Goal: Task Accomplishment & Management: Manage account settings

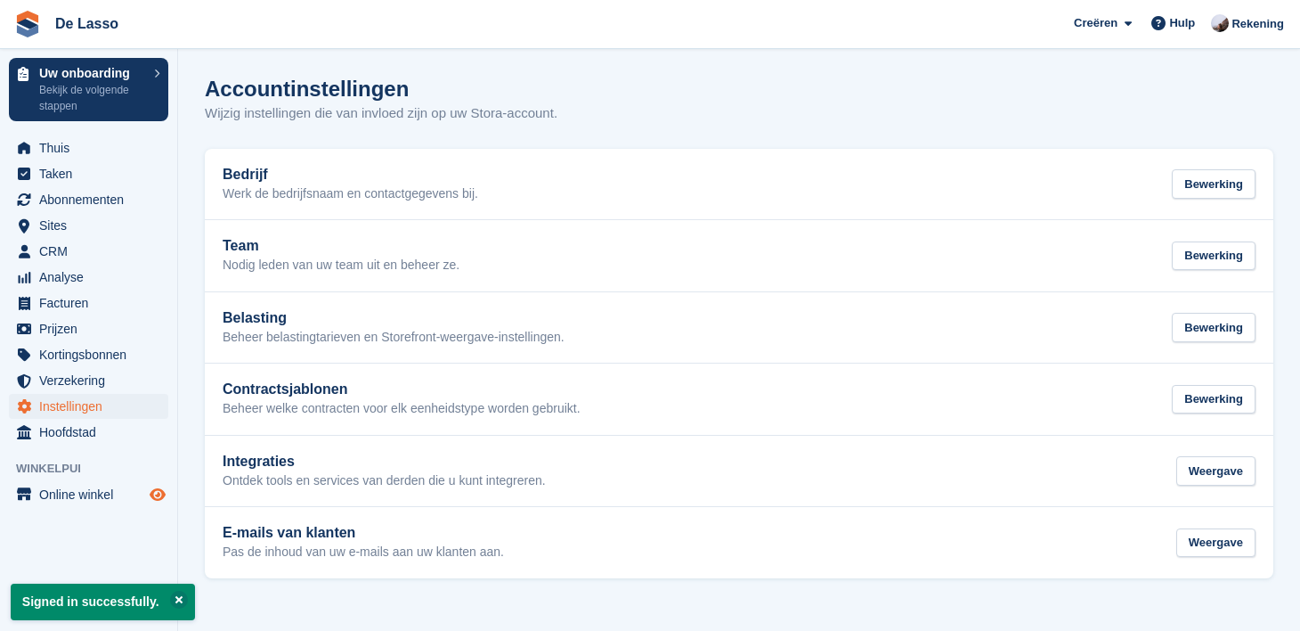
click at [155, 495] on icon "Previewwinkel" at bounding box center [158, 494] width 16 height 14
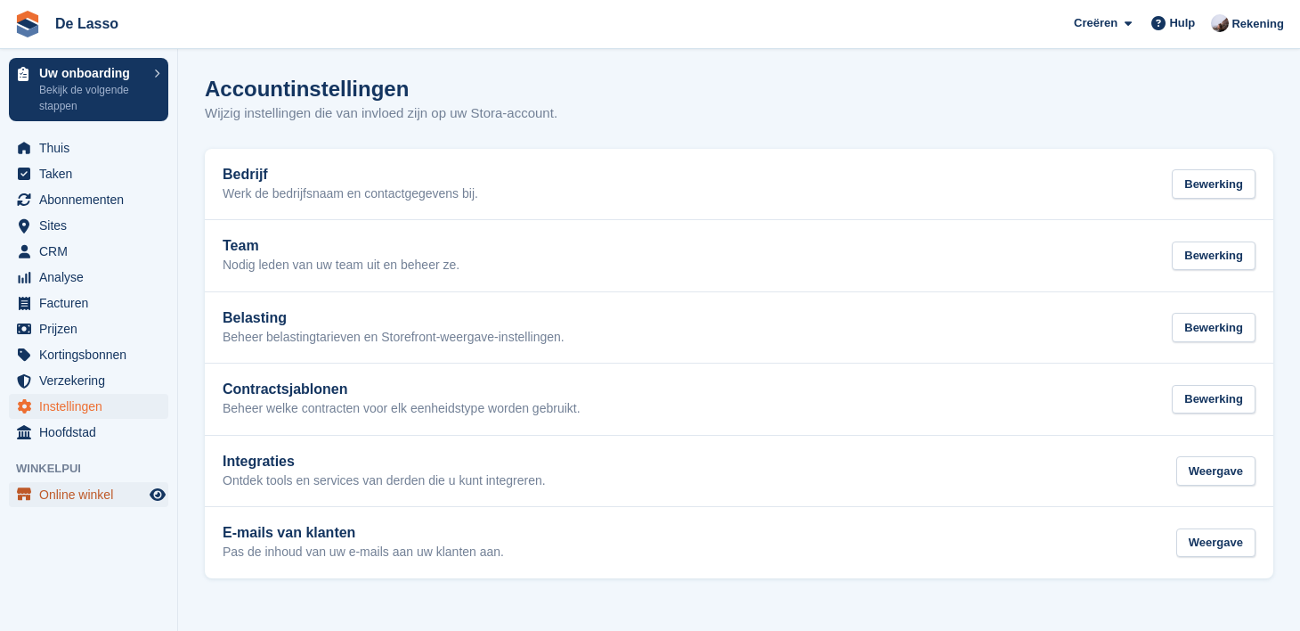
click at [61, 498] on span "Online winkel" at bounding box center [92, 494] width 107 height 25
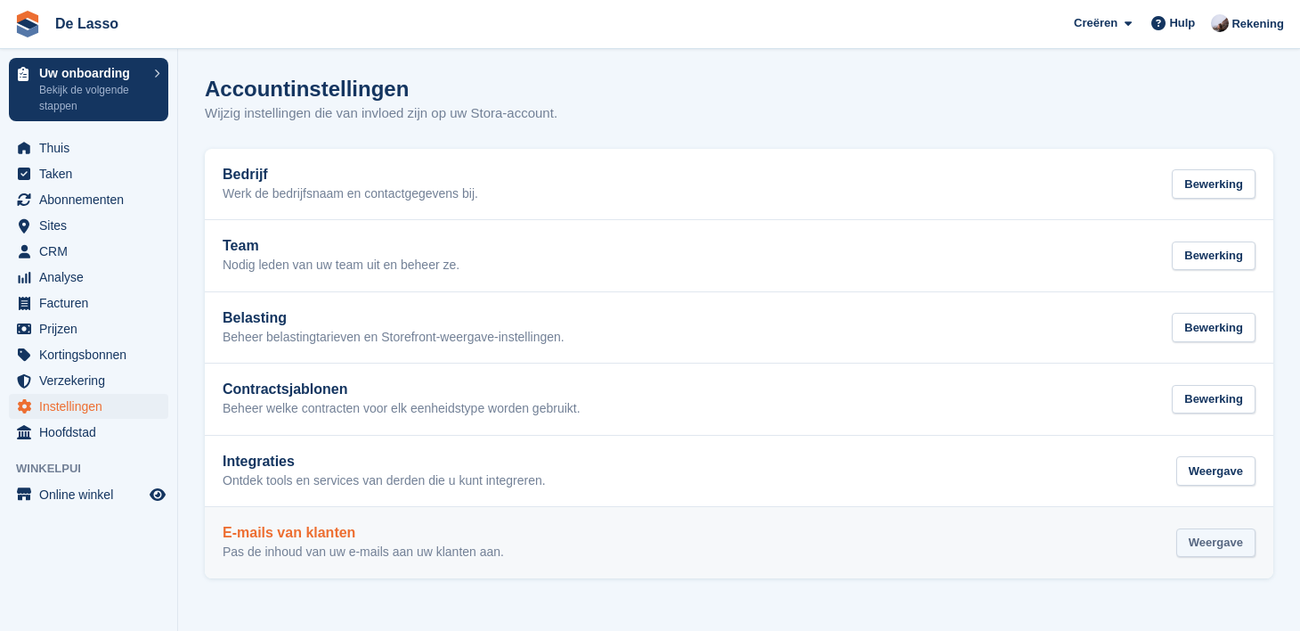
click at [1200, 550] on div "Weergave" at bounding box center [1216, 542] width 79 height 29
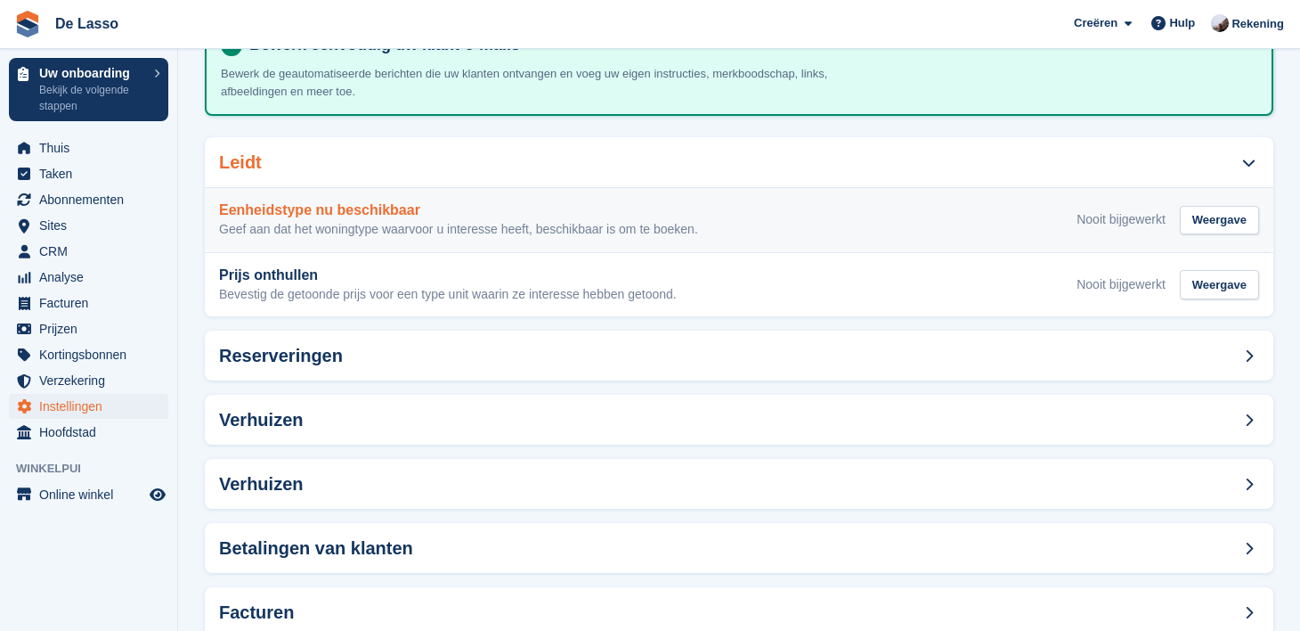
scroll to position [177, 0]
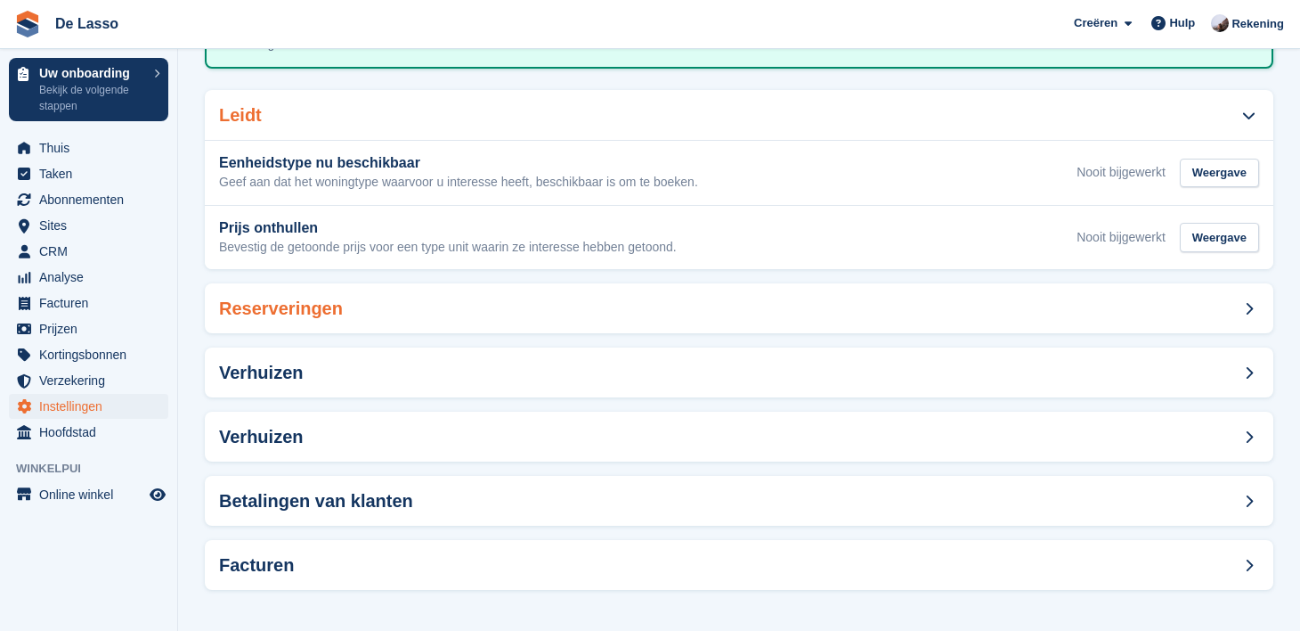
click at [603, 304] on div "Reserveringen" at bounding box center [739, 308] width 1069 height 50
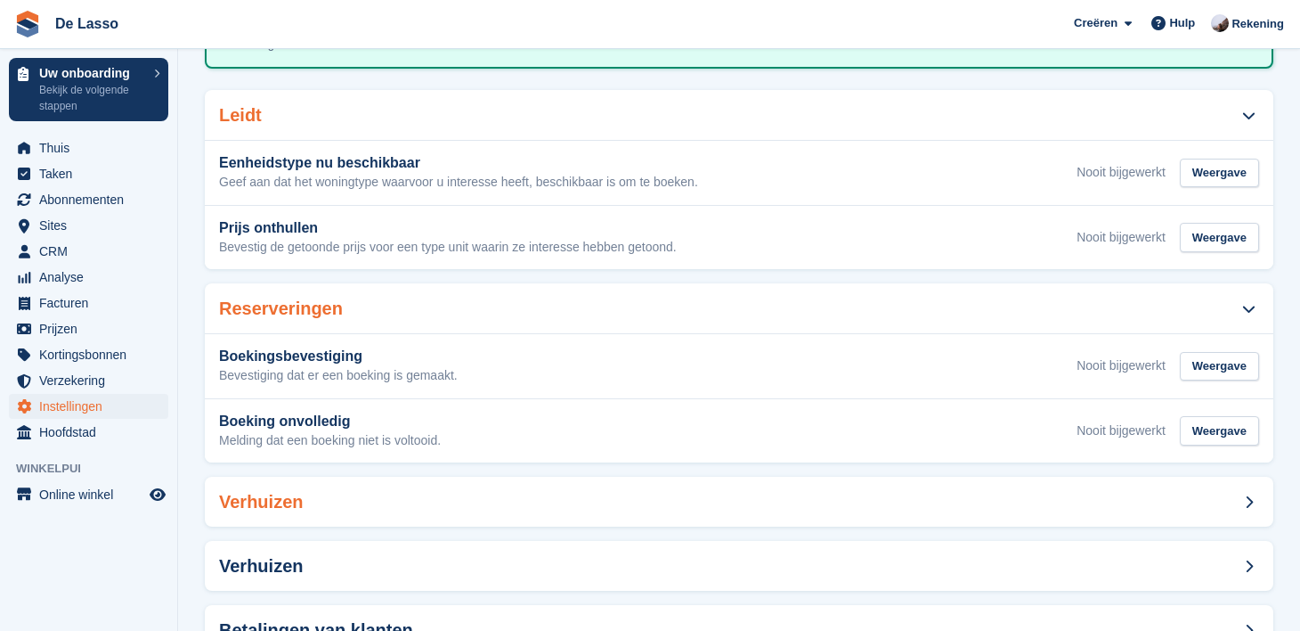
click at [570, 503] on div "Verhuizen" at bounding box center [739, 502] width 1069 height 50
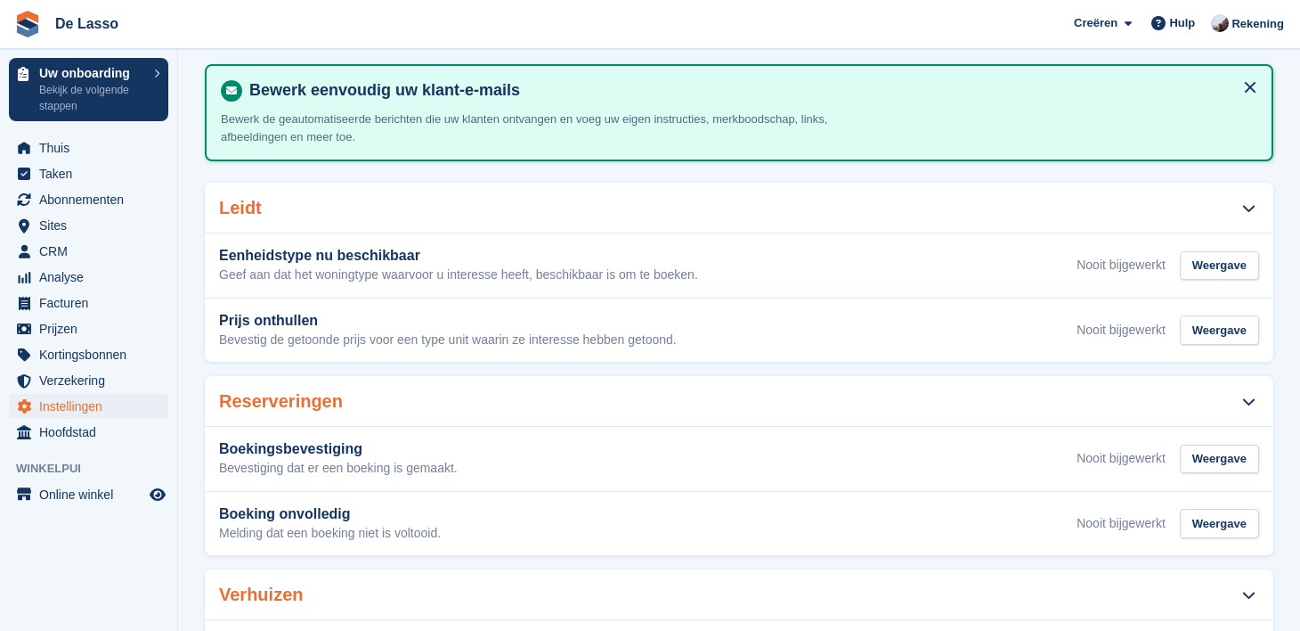
scroll to position [0, 0]
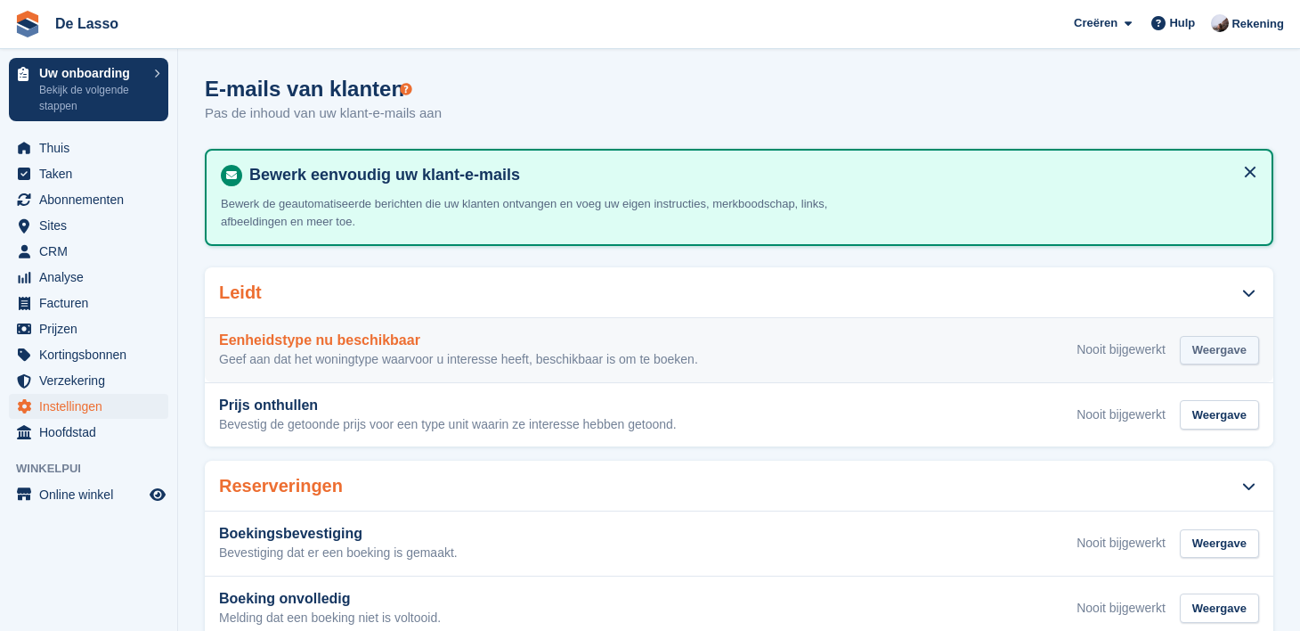
click at [1210, 346] on div "Weergave" at bounding box center [1219, 350] width 79 height 29
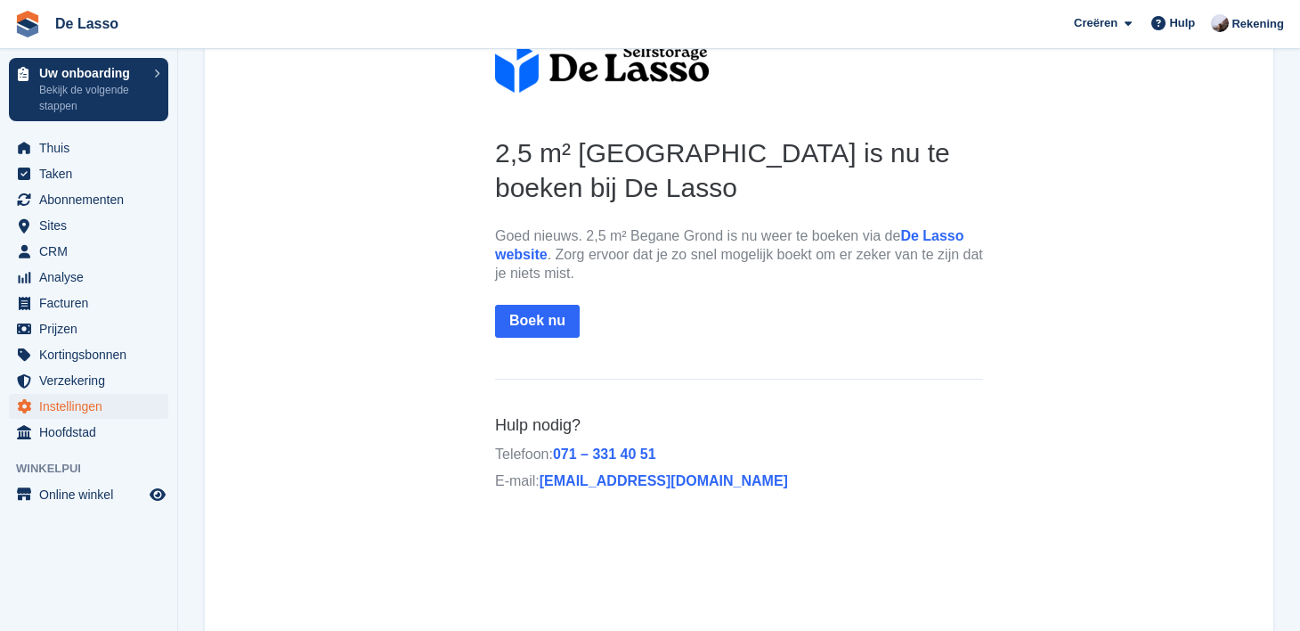
scroll to position [211, 0]
click at [604, 239] on p "Goed nieuws. 2,5 m² Begane Grond is nu weer te boeken via de De Lasso website .…" at bounding box center [739, 251] width 488 height 55
click at [586, 232] on p "Goed nieuws. 2,5 m² Begane Grond is nu weer te boeken via de De Lasso website .…" at bounding box center [739, 251] width 488 height 55
drag, startPoint x: 587, startPoint y: 236, endPoint x: 486, endPoint y: 236, distance: 100.7
click at [490, 236] on th "2,5 m² Begane Grond is nu te boeken bij De Lasso Goed nieuws. 2,5 m² Begane Gro…" at bounding box center [739, 248] width 517 height 231
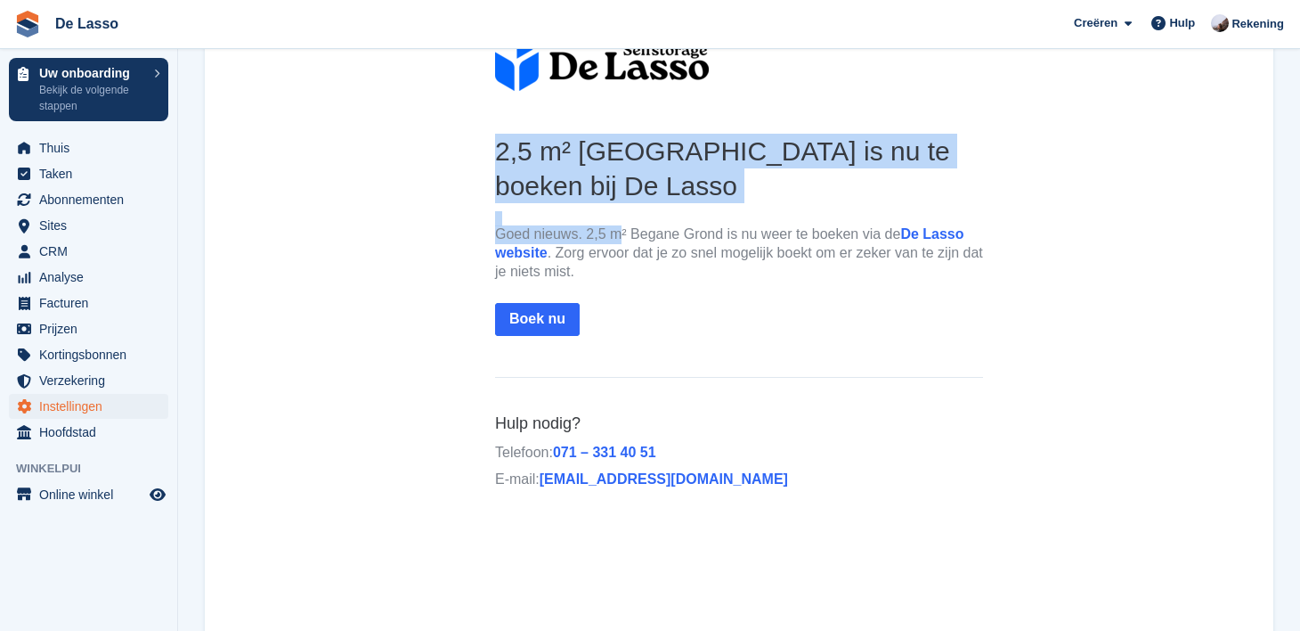
click at [486, 236] on th "2,5 m² Begane Grond is nu te boeken bij De Lasso Goed nieuws. 2,5 m² Begane Gro…" at bounding box center [739, 248] width 517 height 231
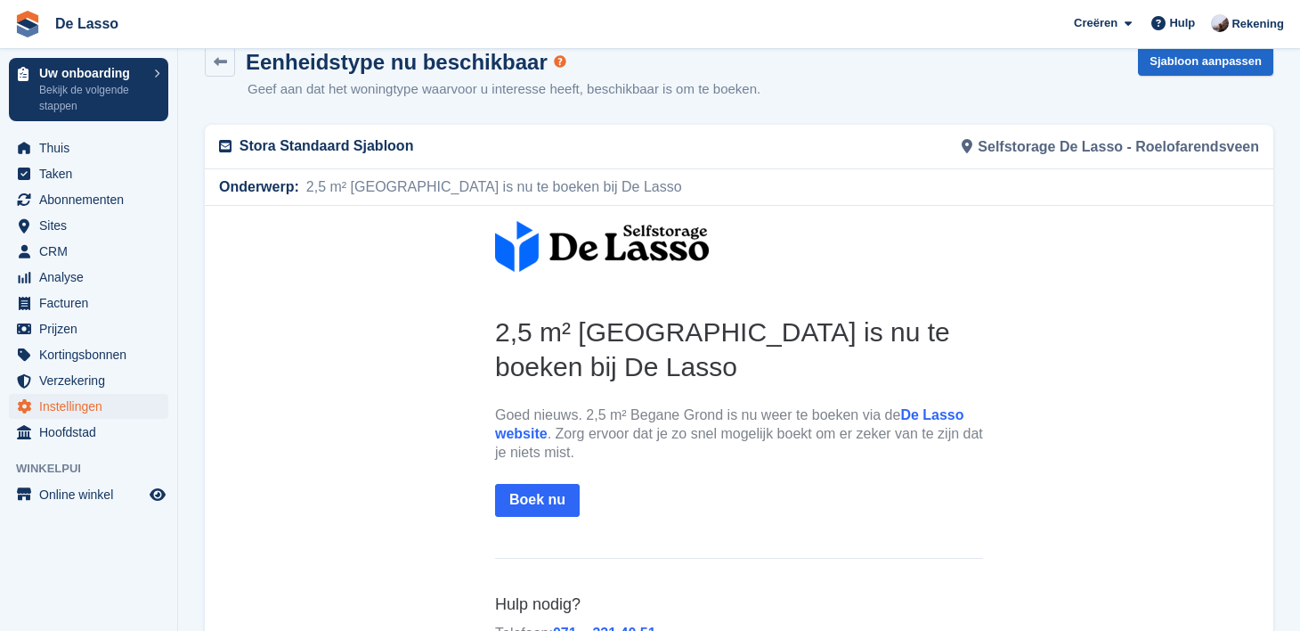
scroll to position [0, 0]
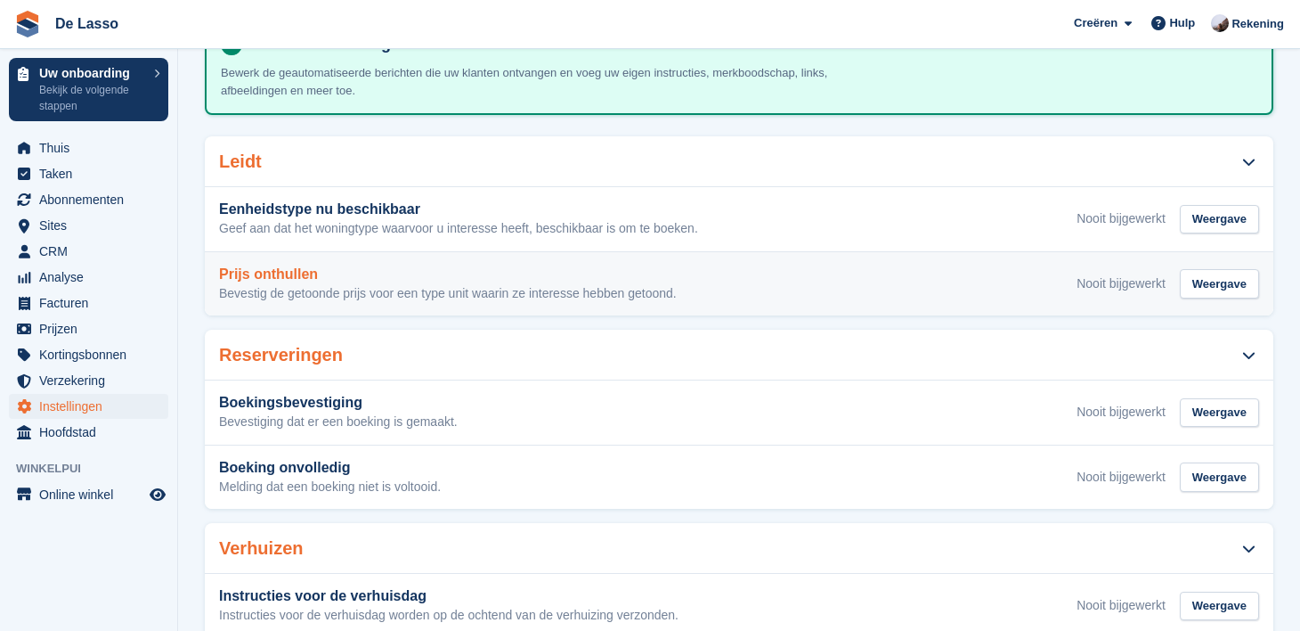
scroll to position [132, 0]
click at [1200, 282] on div "Weergave" at bounding box center [1219, 282] width 79 height 29
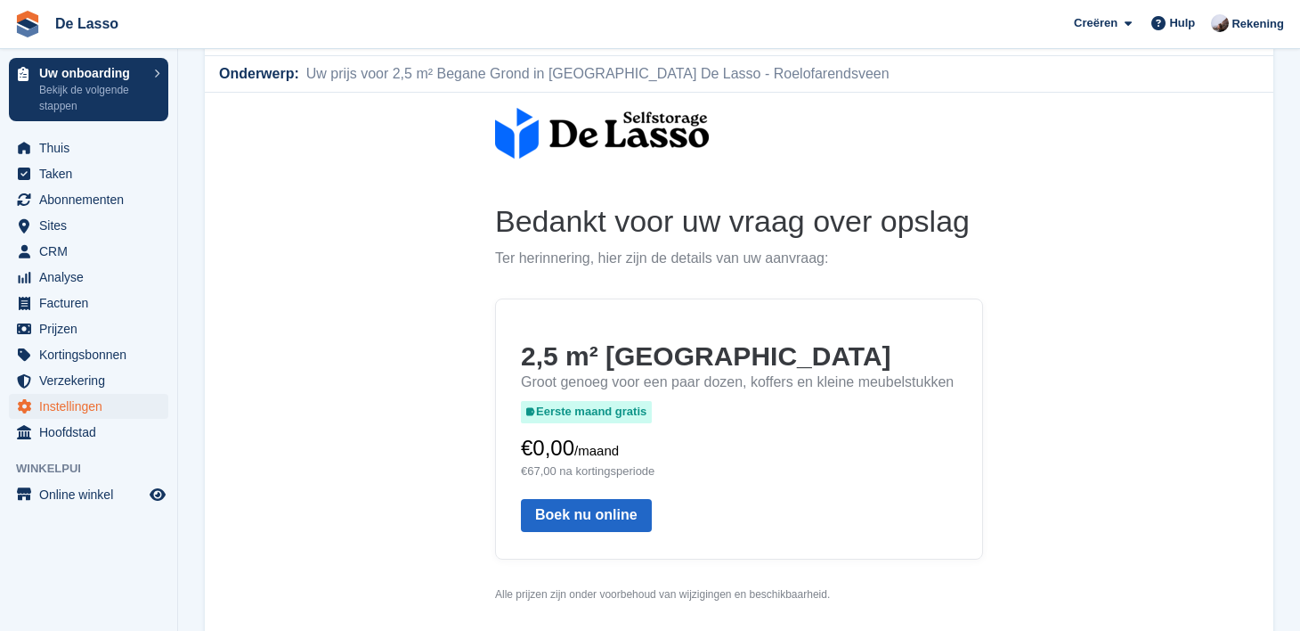
scroll to position [143, 0]
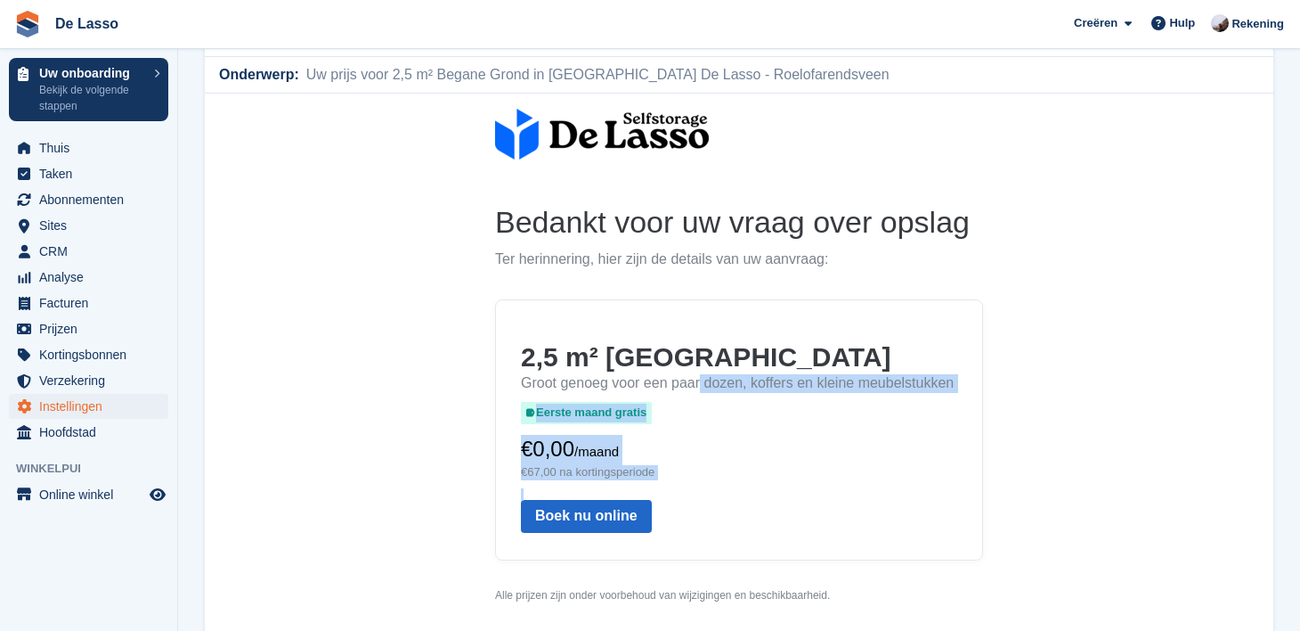
drag, startPoint x: 701, startPoint y: 401, endPoint x: 826, endPoint y: 525, distance: 175.7
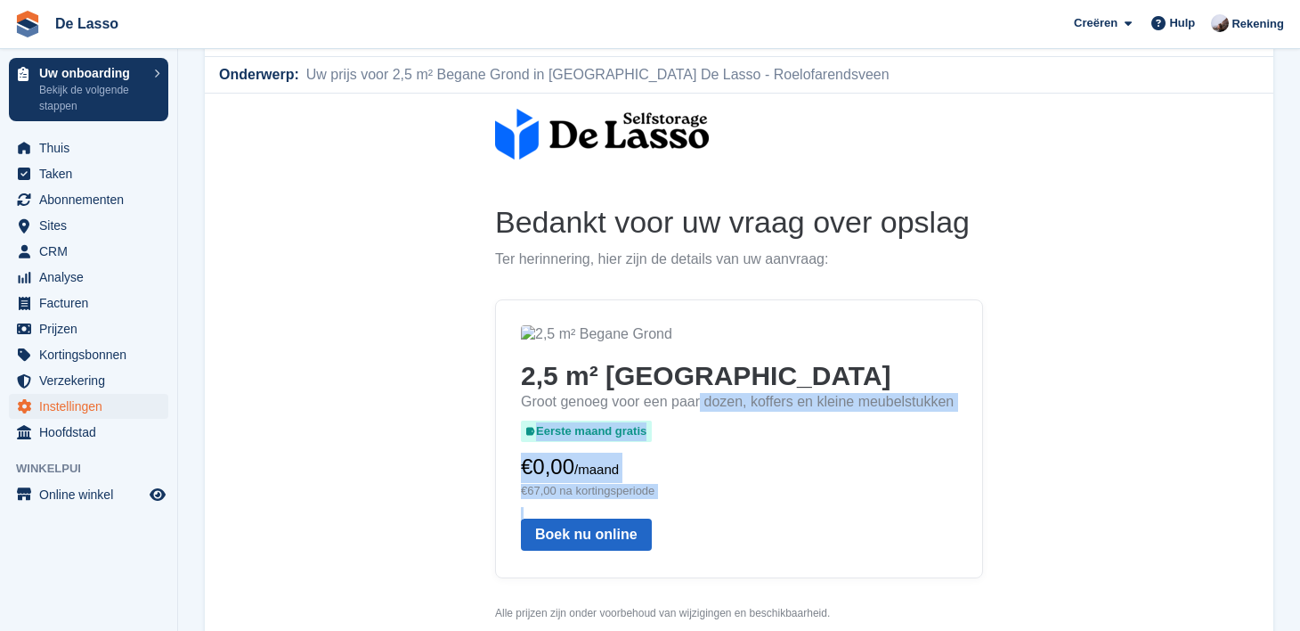
click at [826, 525] on div "2,5 m² Begane Grond Groot genoeg voor een paar dozen, koffers en kleine meubels…" at bounding box center [739, 453] width 436 height 193
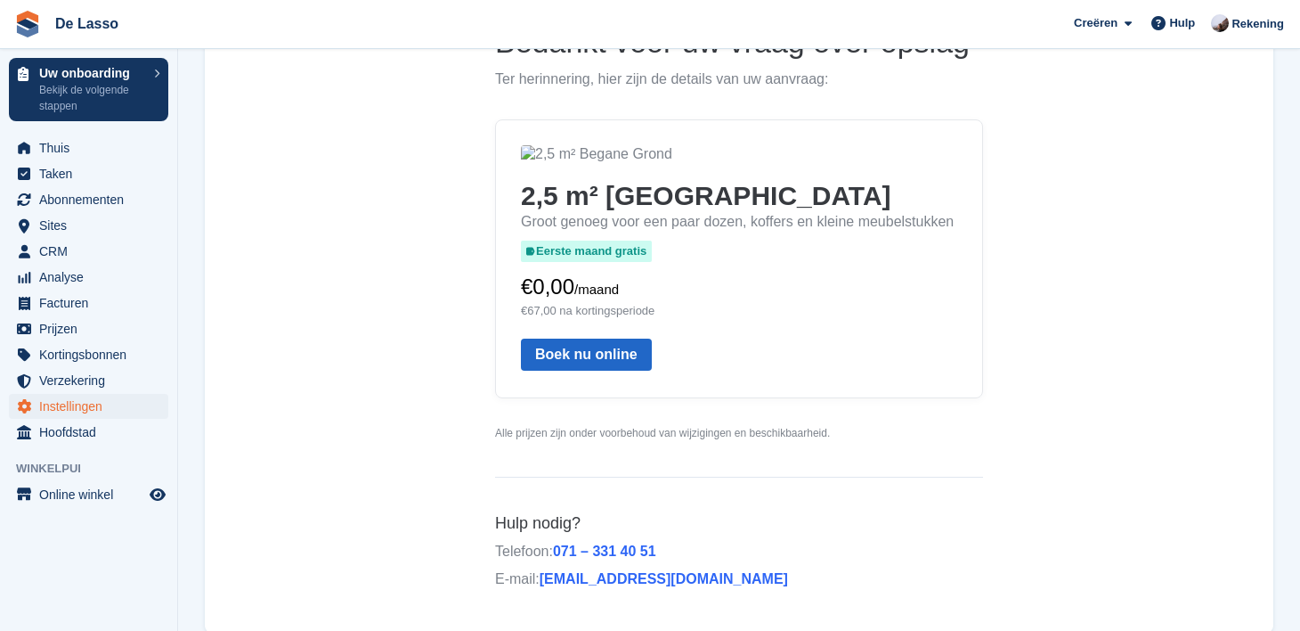
scroll to position [327, 0]
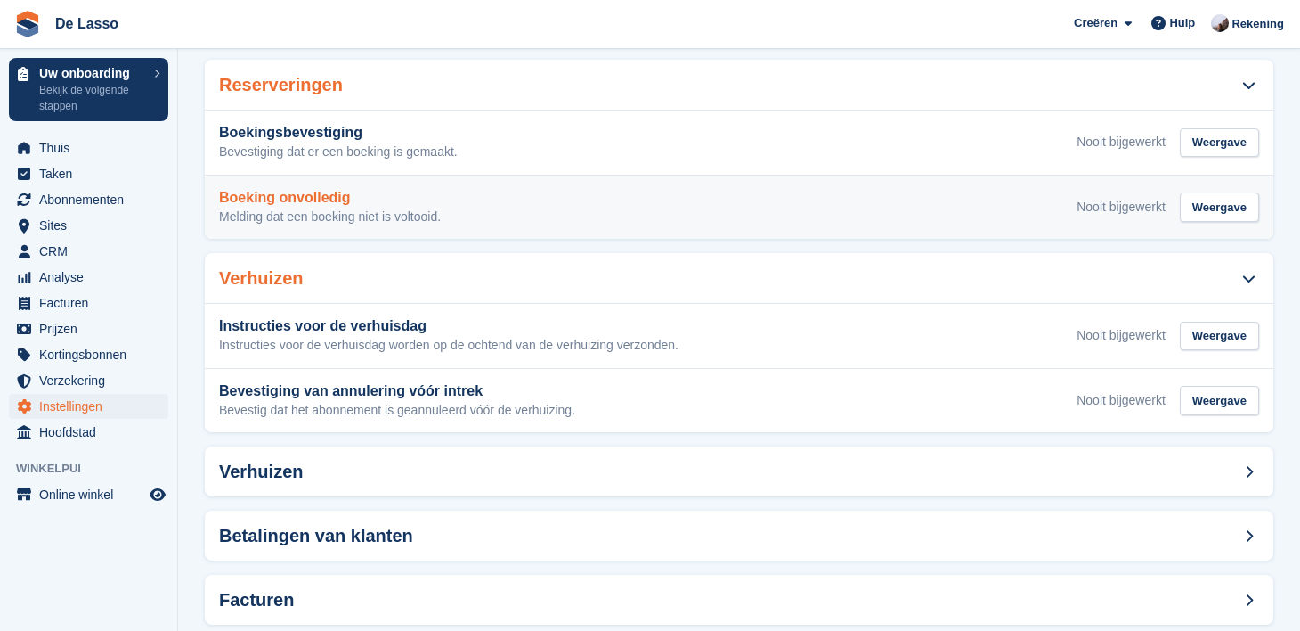
scroll to position [436, 0]
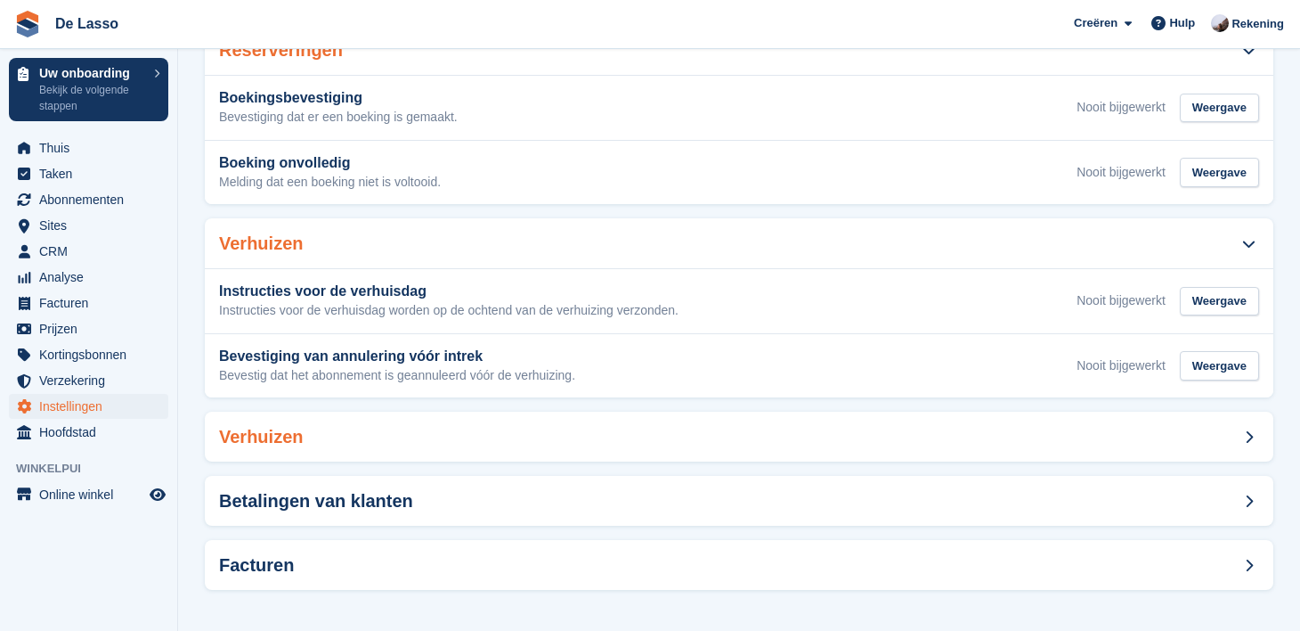
click at [485, 428] on div "Verhuizen" at bounding box center [739, 437] width 1069 height 50
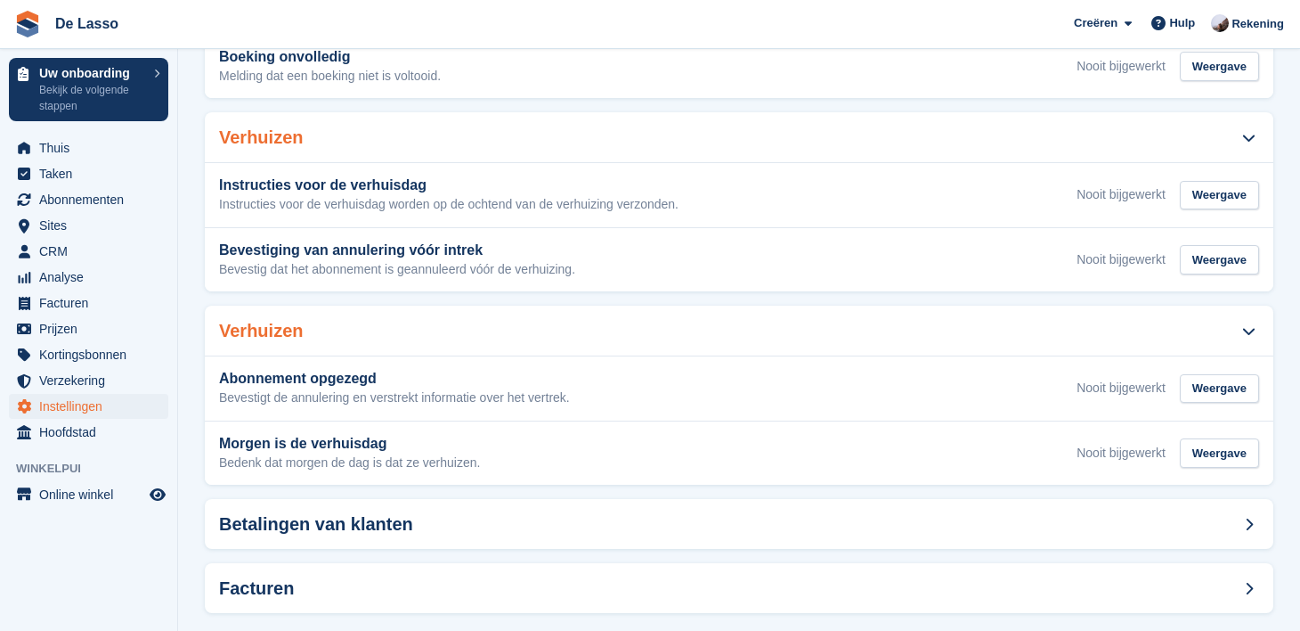
scroll to position [565, 0]
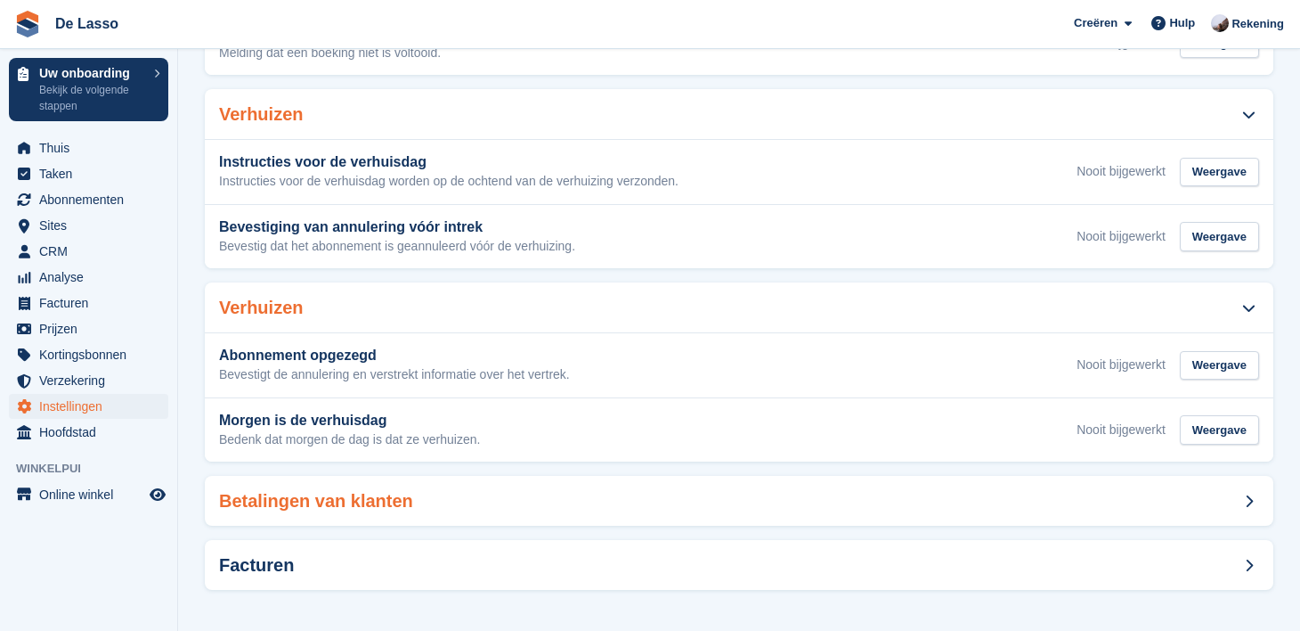
click at [462, 490] on div "Betalingen van klanten" at bounding box center [739, 501] width 1069 height 50
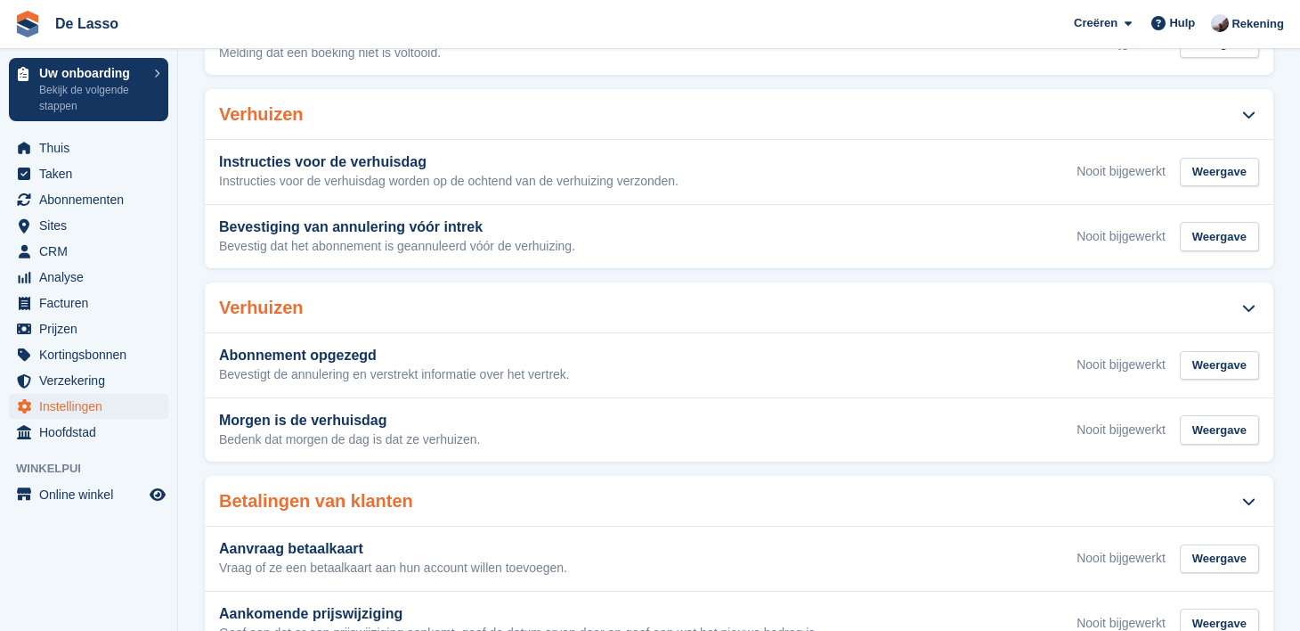
scroll to position [694, 0]
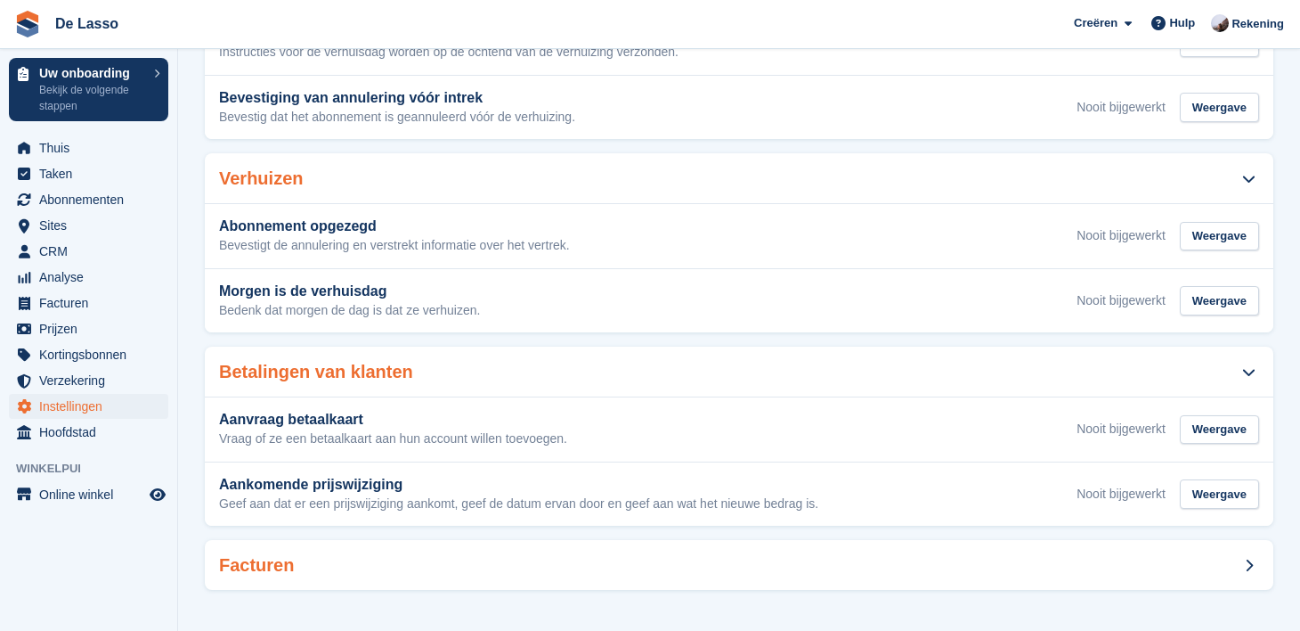
click at [449, 551] on div "Facturen" at bounding box center [739, 565] width 1069 height 50
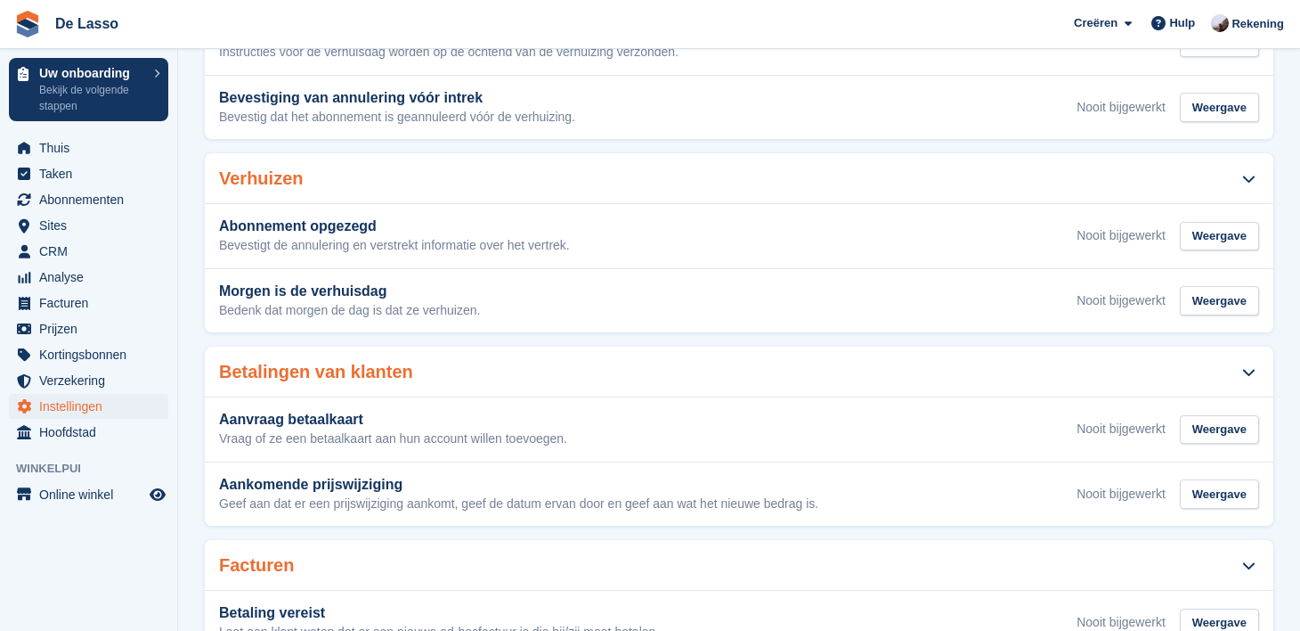
scroll to position [823, 0]
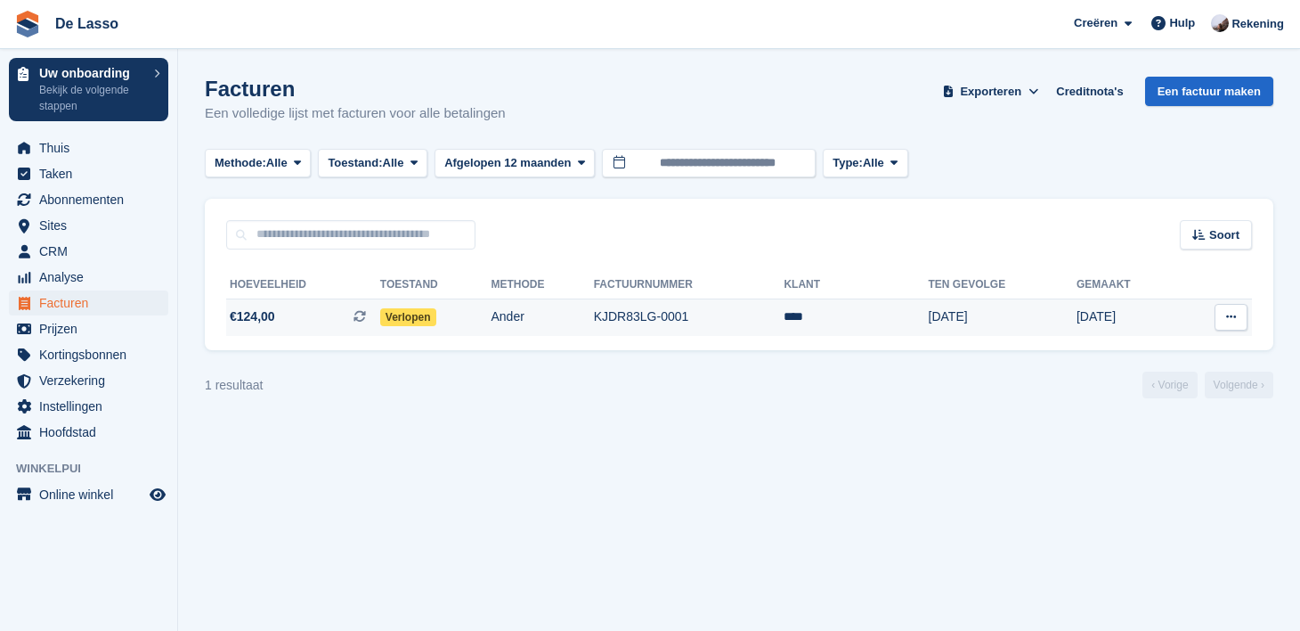
click at [421, 322] on span "Verlopen" at bounding box center [408, 317] width 56 height 18
click at [407, 448] on section "Facturen Een volledige lijst met facturen voor alle betalingen Exporteren Expor…" at bounding box center [739, 315] width 1122 height 631
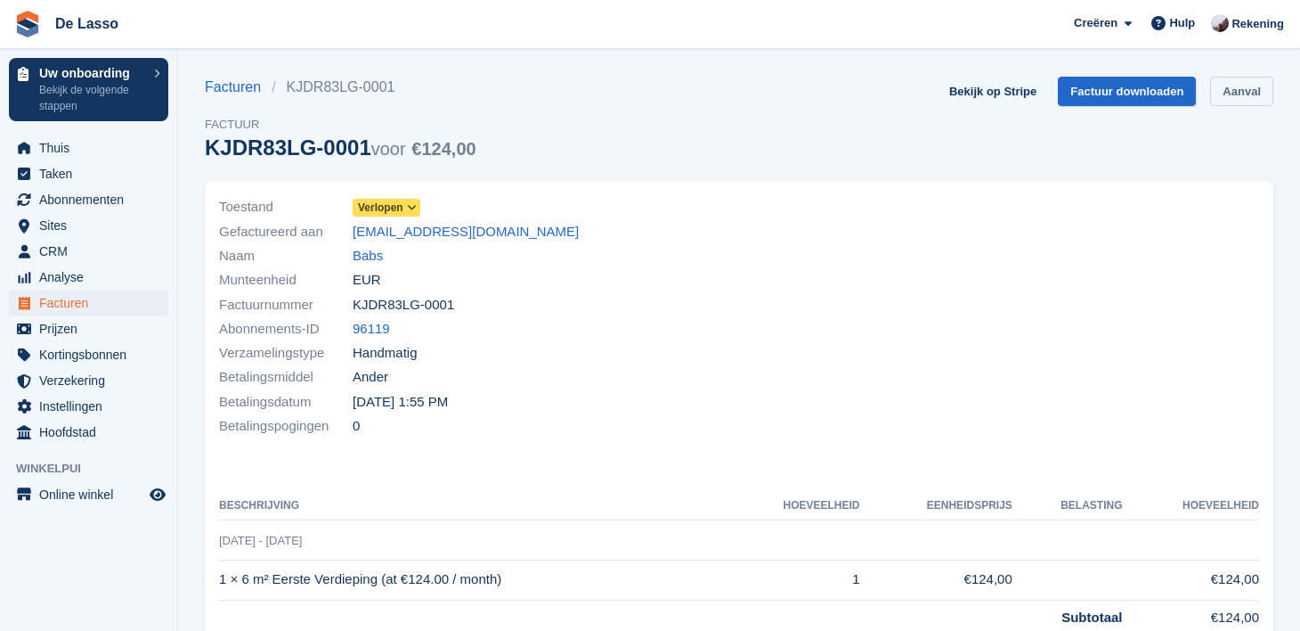
click at [1260, 94] on link "Aanval" at bounding box center [1242, 91] width 63 height 29
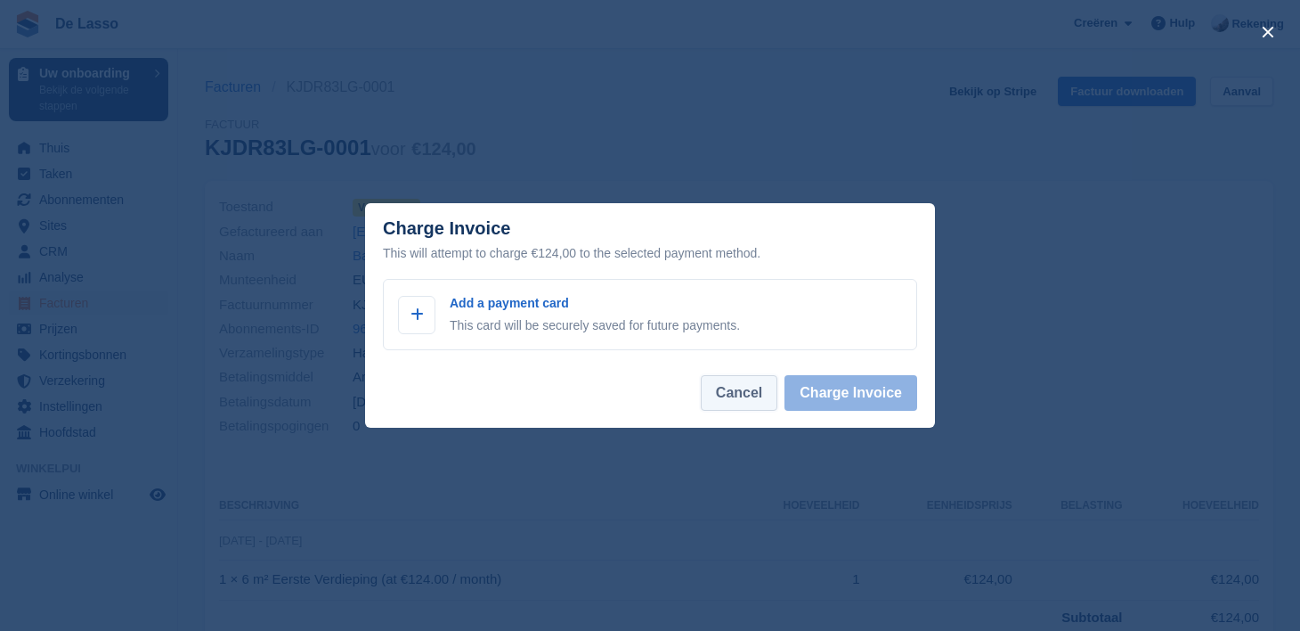
click at [745, 403] on button "Cancel" at bounding box center [739, 393] width 77 height 36
